Goal: Task Accomplishment & Management: Manage account settings

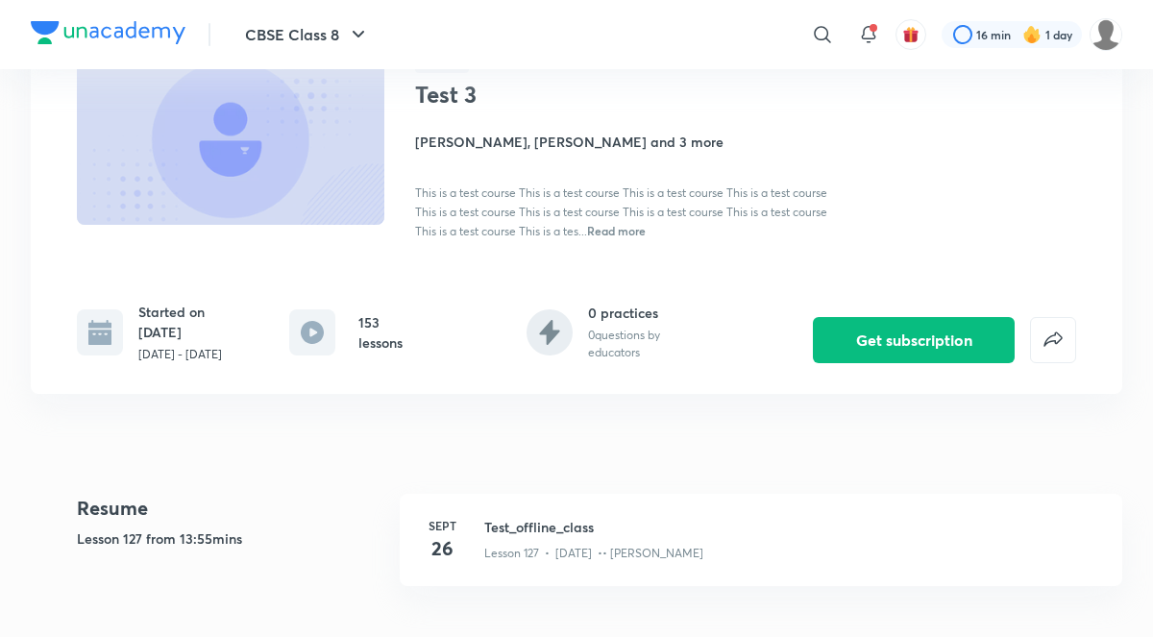
scroll to position [157, 0]
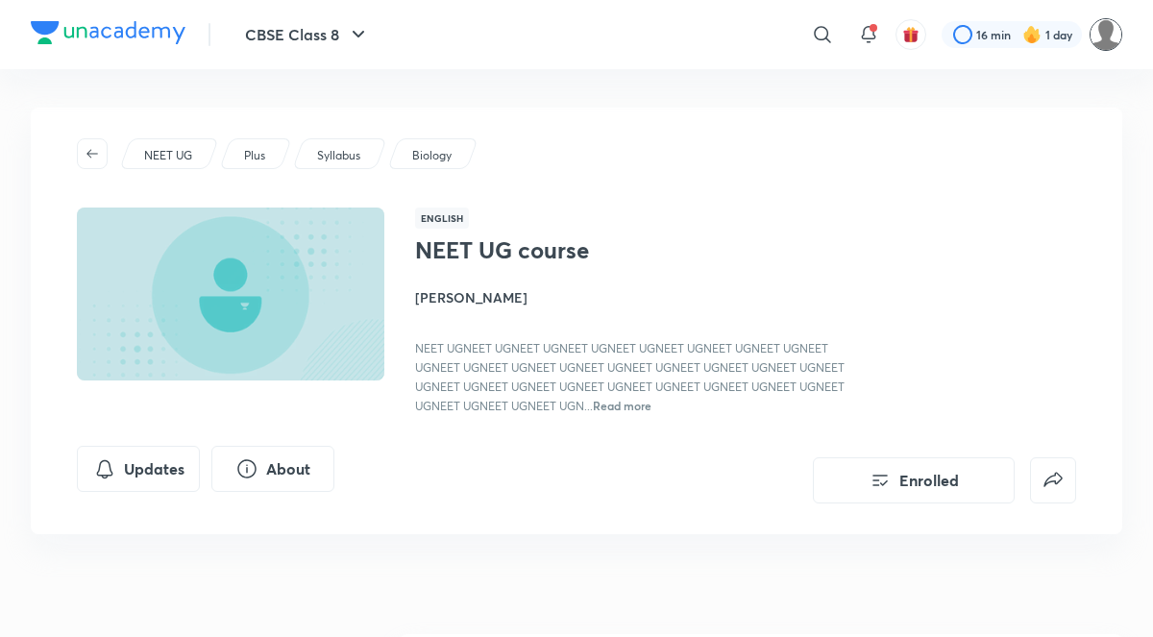
click at [1111, 41] on img at bounding box center [1106, 34] width 33 height 33
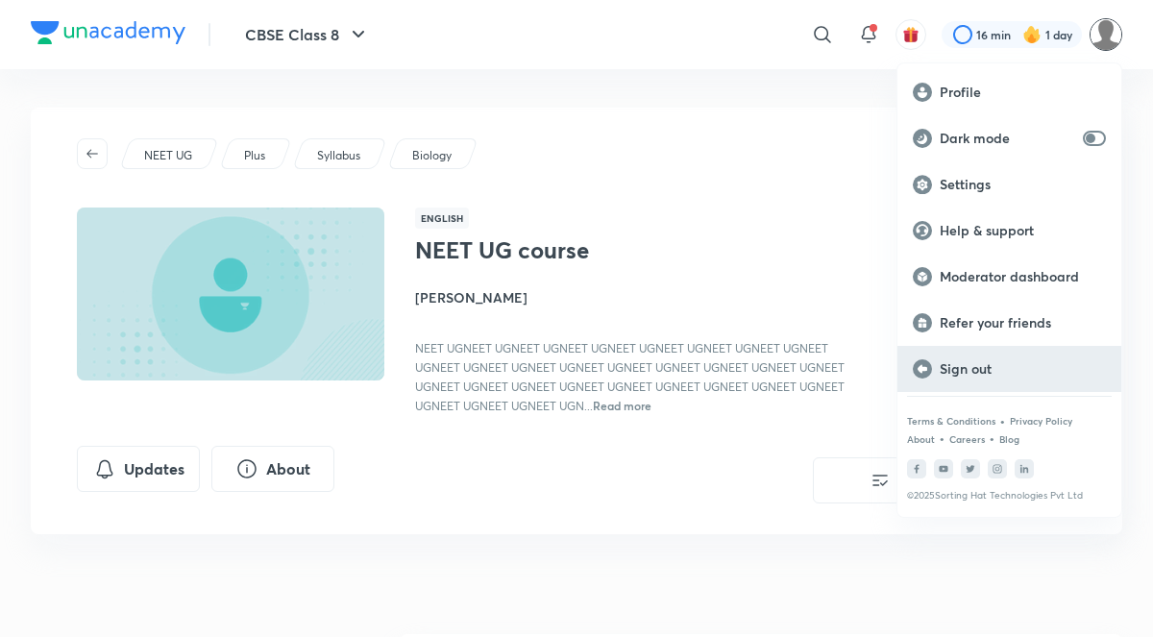
click at [973, 361] on p "Sign out" at bounding box center [1023, 368] width 166 height 17
